Goal: Task Accomplishment & Management: Manage account settings

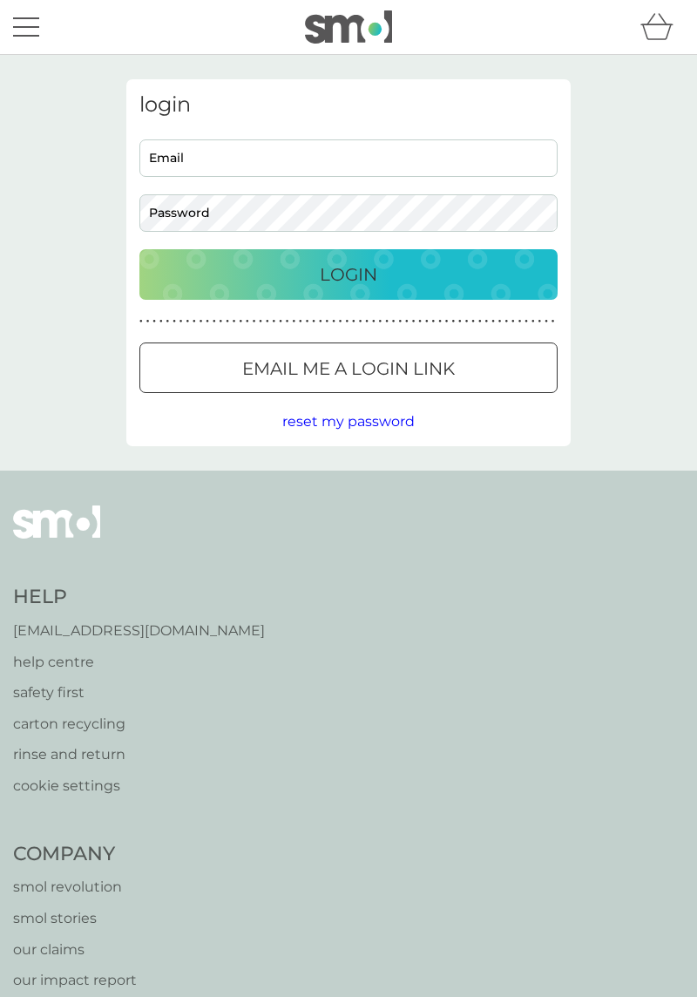
click at [153, 164] on input "Email" at bounding box center [348, 157] width 418 height 37
type input "[EMAIL_ADDRESS][DOMAIN_NAME]"
click at [139, 249] on button "Login" at bounding box center [348, 274] width 418 height 51
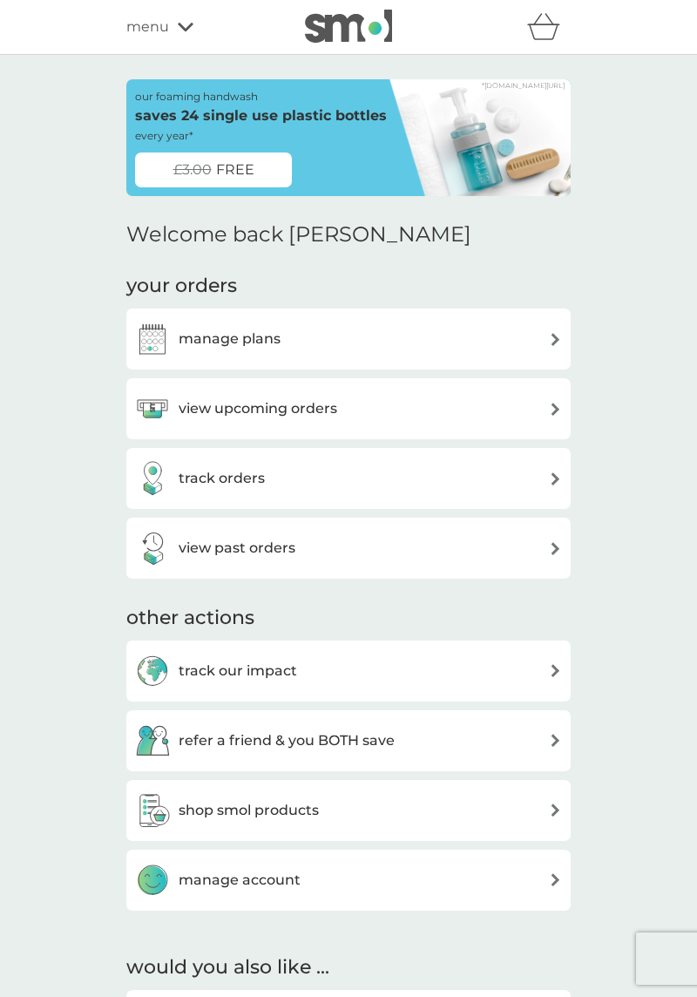
click at [207, 343] on h3 "manage plans" at bounding box center [230, 339] width 102 height 23
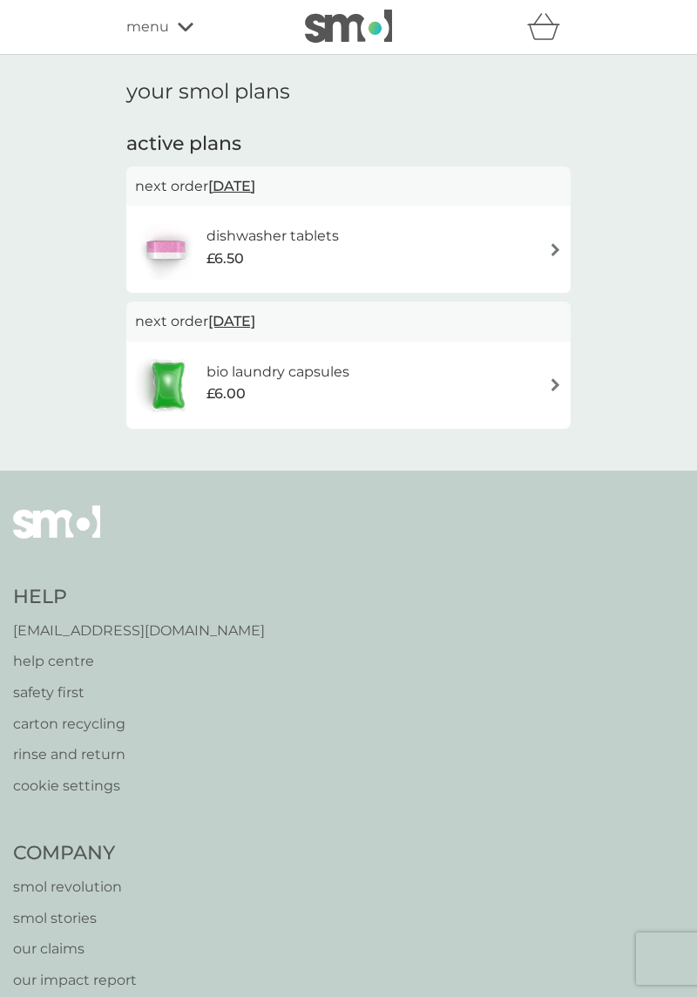
click at [539, 242] on div "dishwasher tablets £6.50" at bounding box center [348, 249] width 427 height 61
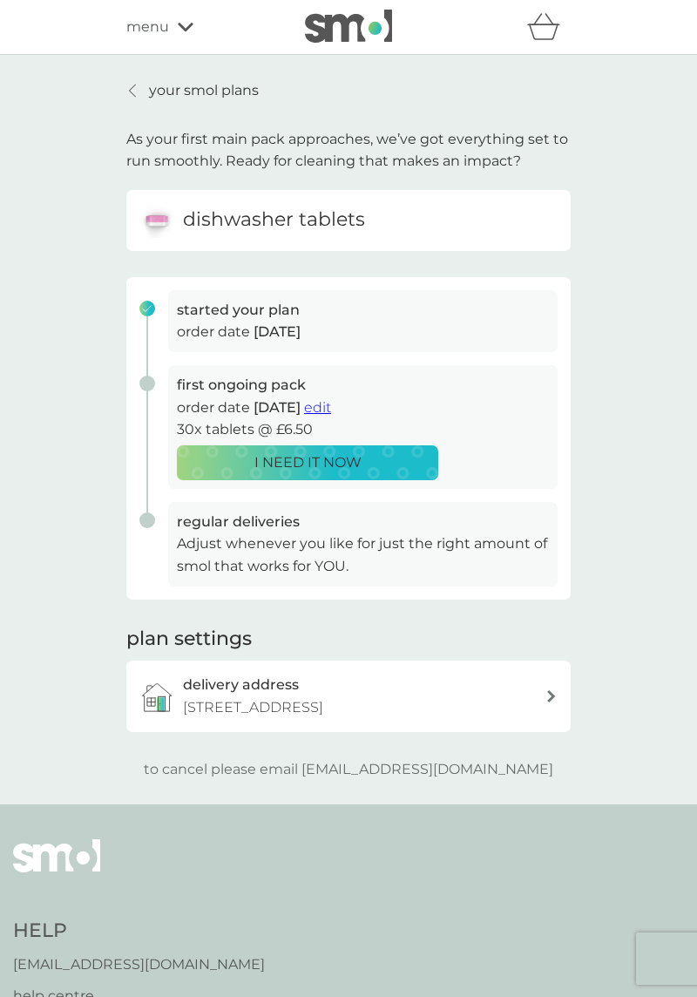
click at [197, 216] on h6 "dishwasher tablets" at bounding box center [274, 220] width 182 height 27
click at [404, 772] on p "to cancel please email help@smolproducts.com" at bounding box center [349, 769] width 410 height 23
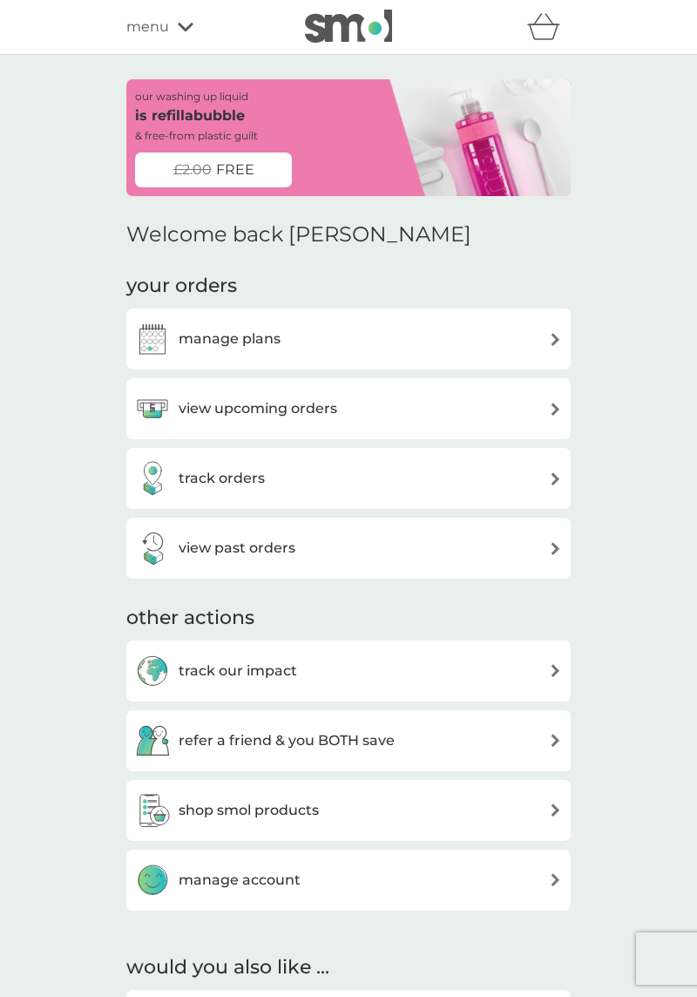
click at [184, 333] on h3 "manage plans" at bounding box center [230, 339] width 102 height 23
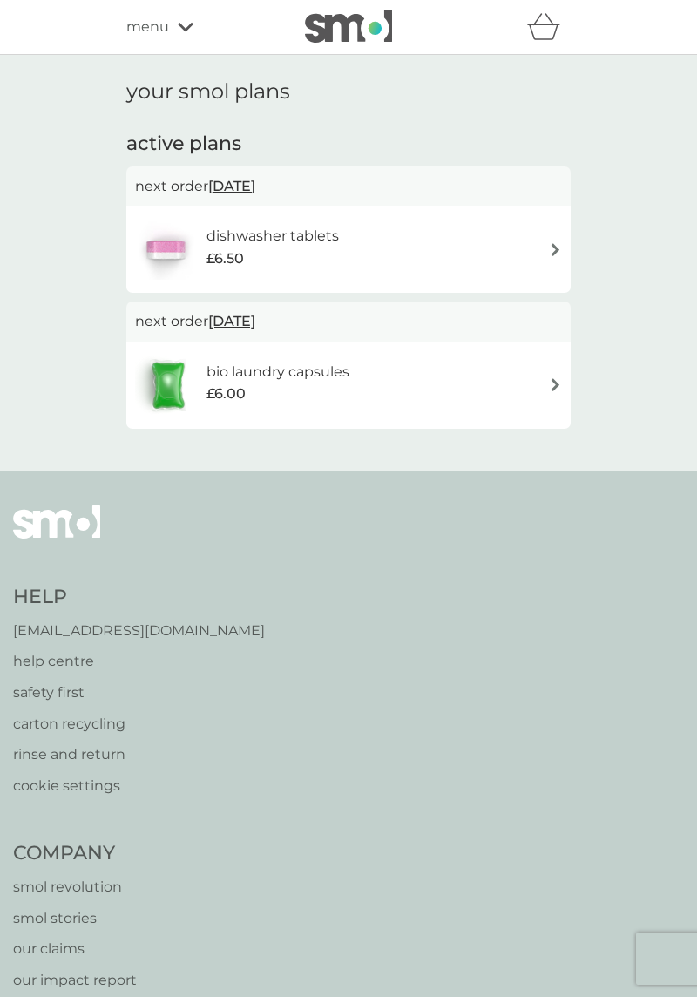
click at [549, 244] on img at bounding box center [555, 249] width 13 height 13
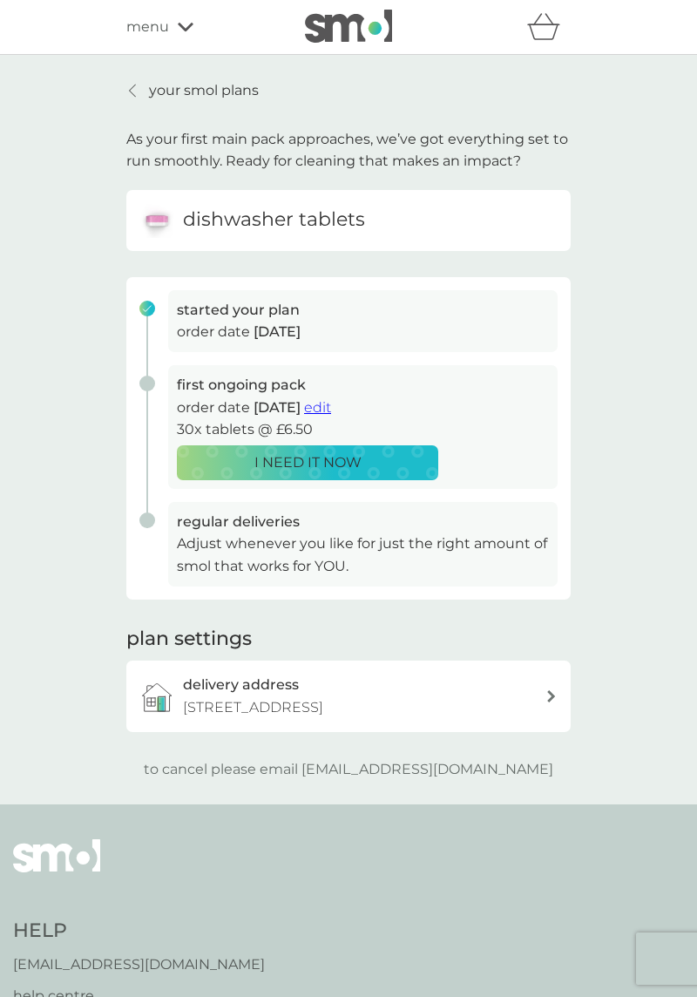
click at [331, 403] on span "edit" at bounding box center [317, 407] width 27 height 17
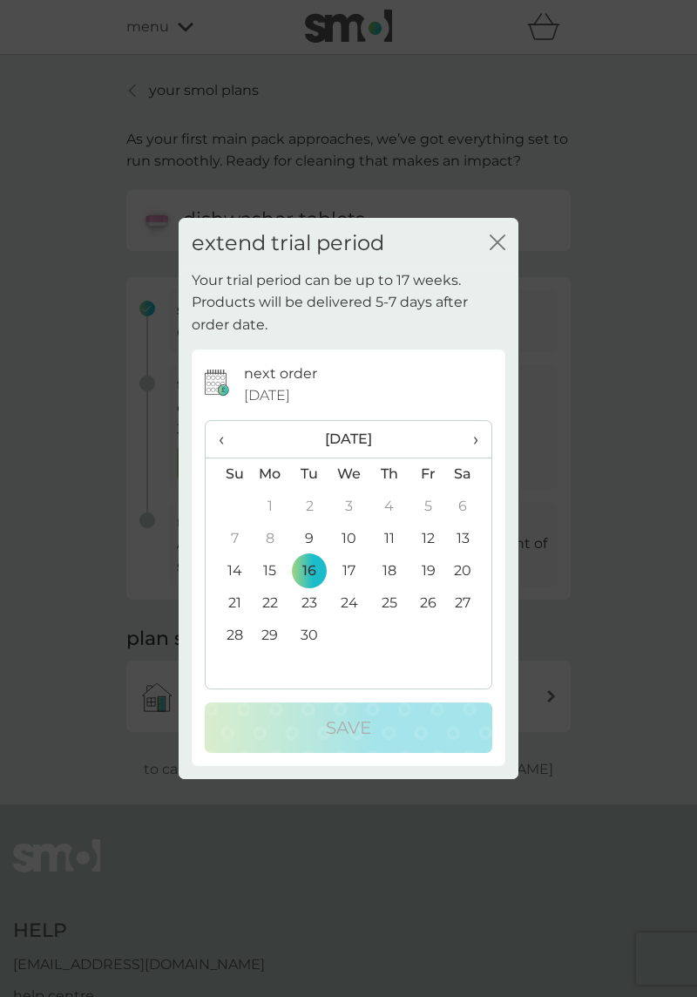
click at [492, 242] on icon "close" at bounding box center [498, 242] width 16 height 16
